Goal: Task Accomplishment & Management: Manage account settings

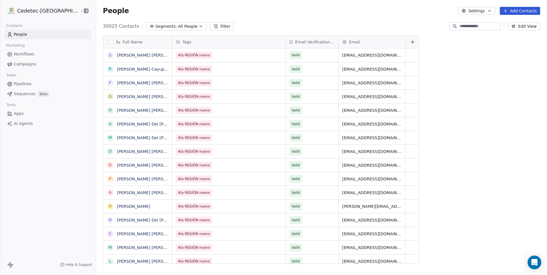
scroll to position [238, 466]
click at [153, 24] on button "Segments: All People" at bounding box center [176, 26] width 60 height 8
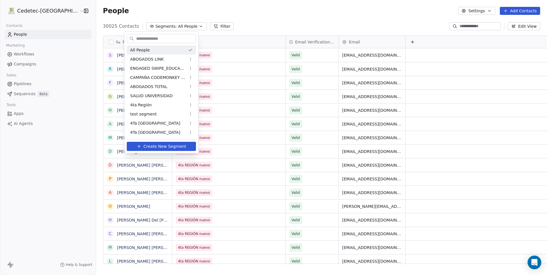
click at [162, 14] on html "Cedetec-[GEOGRAPHIC_DATA] Contacts People Marketing Workflows Campaigns Sales P…" at bounding box center [273, 137] width 547 height 275
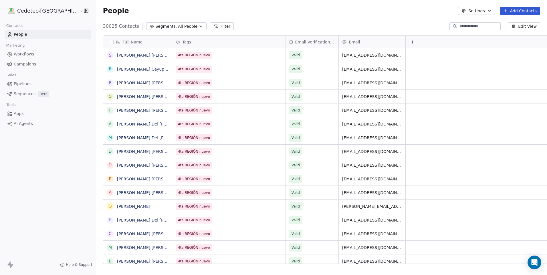
click at [39, 66] on link "Campaigns" at bounding box center [48, 64] width 87 height 9
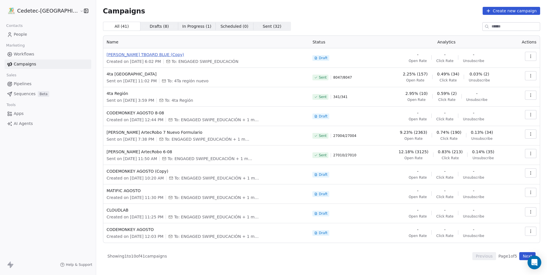
click at [131, 55] on span "[PERSON_NAME] TBOARD BLUE (Copy)" at bounding box center [206, 55] width 199 height 6
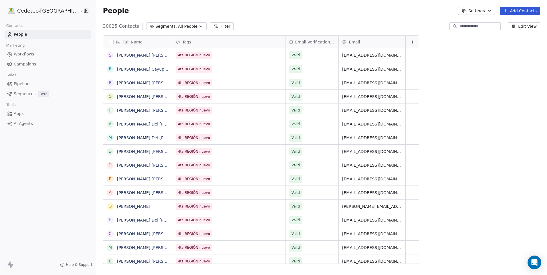
scroll to position [238, 466]
